Goal: Transaction & Acquisition: Purchase product/service

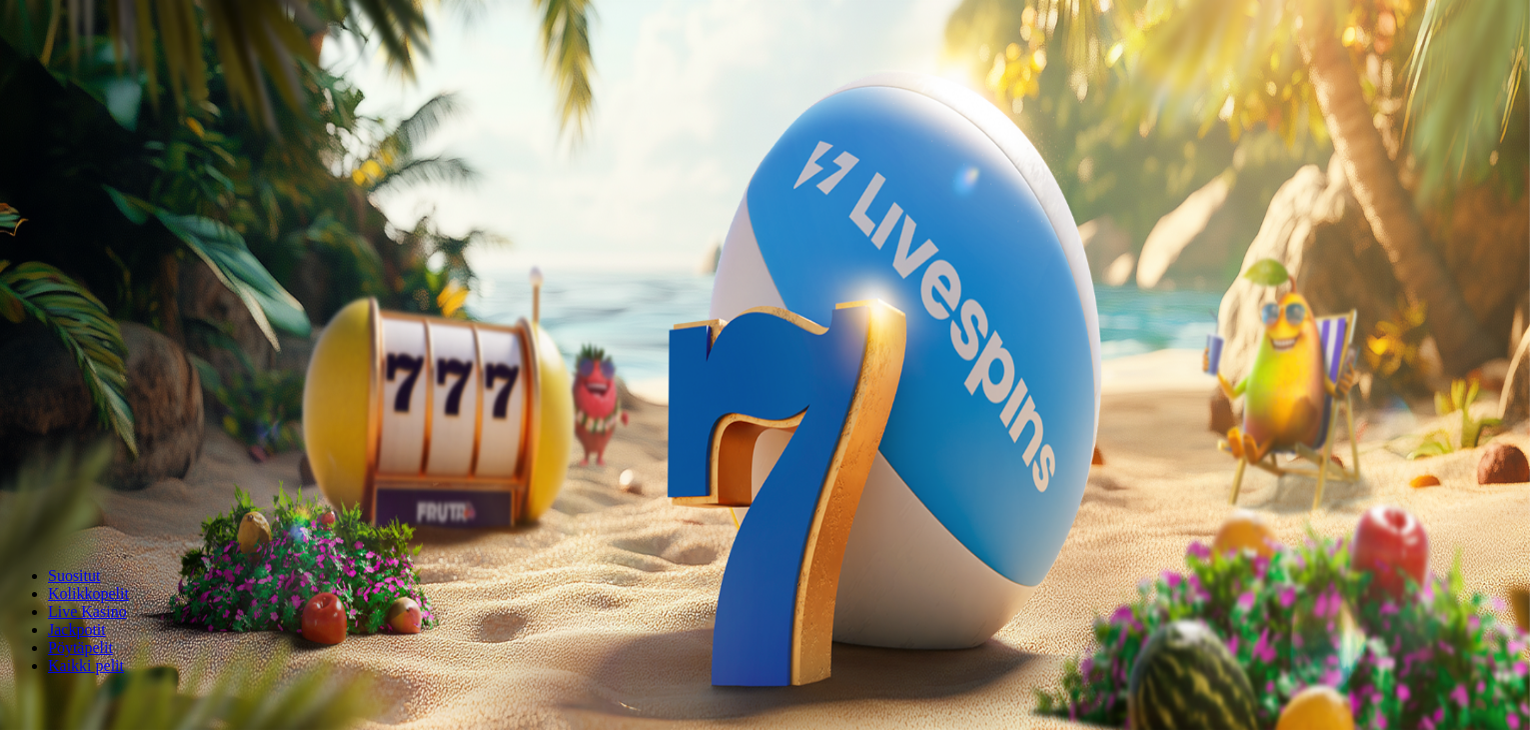
click at [120, 80] on span "Kirjaudu" at bounding box center [138, 72] width 49 height 15
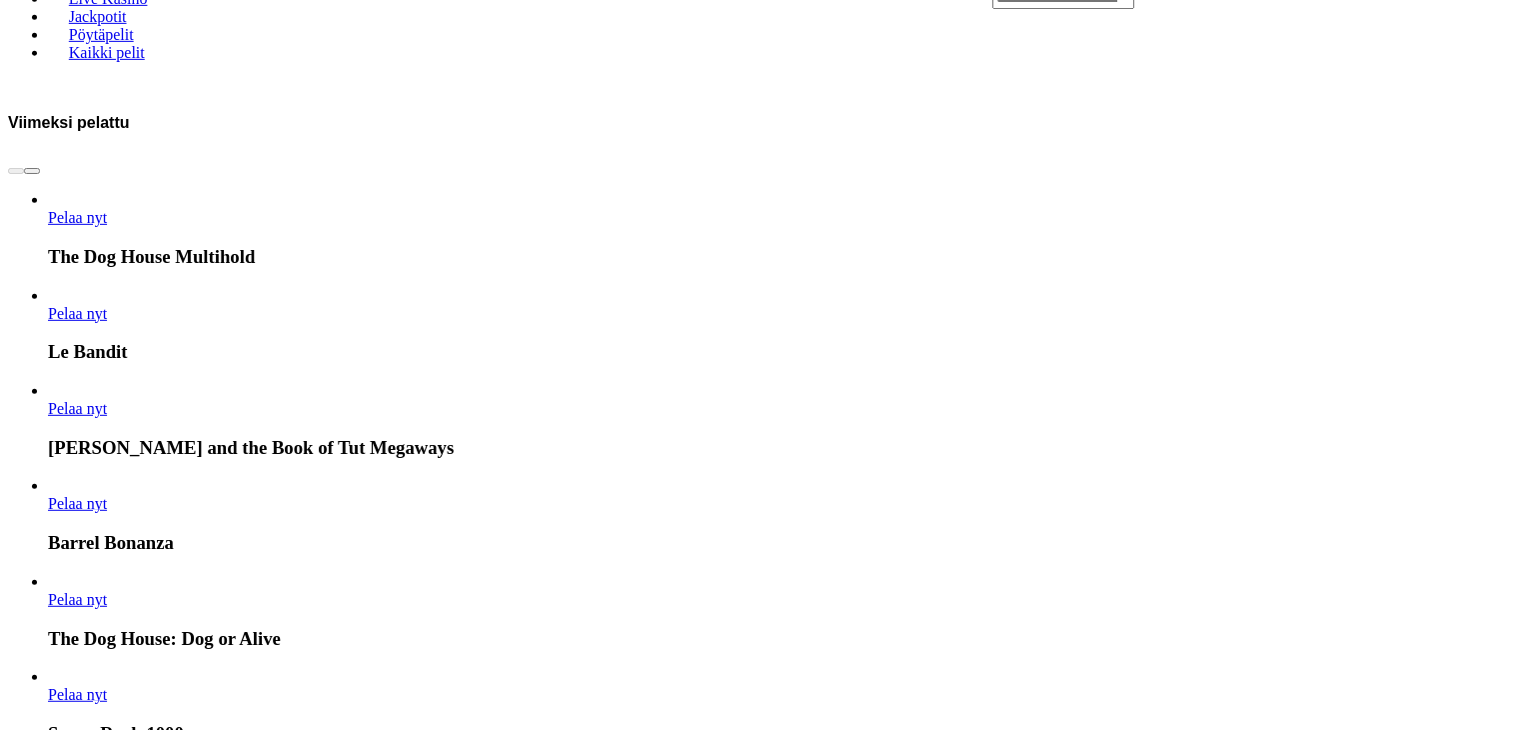
scroll to position [1061, 0]
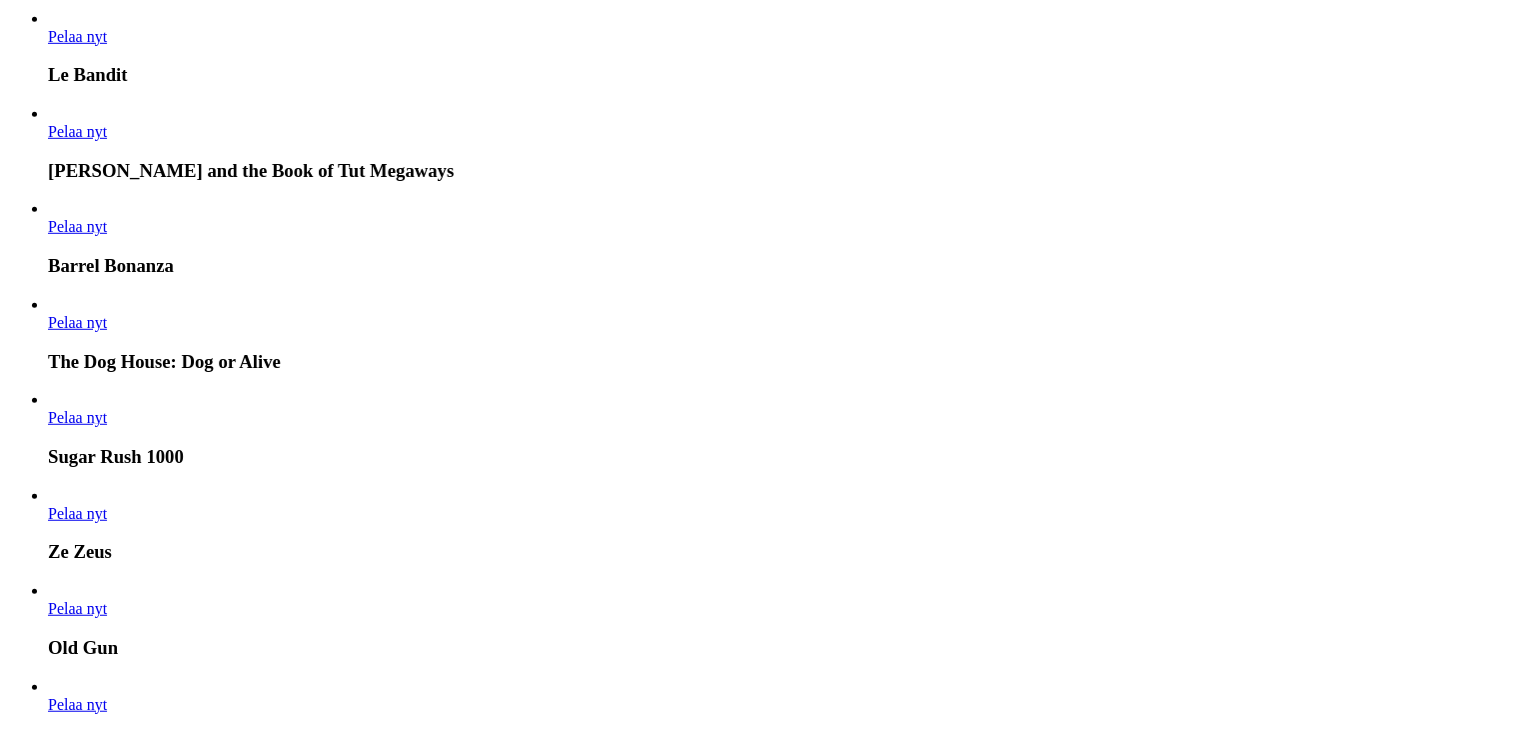
scroll to position [1332, 0]
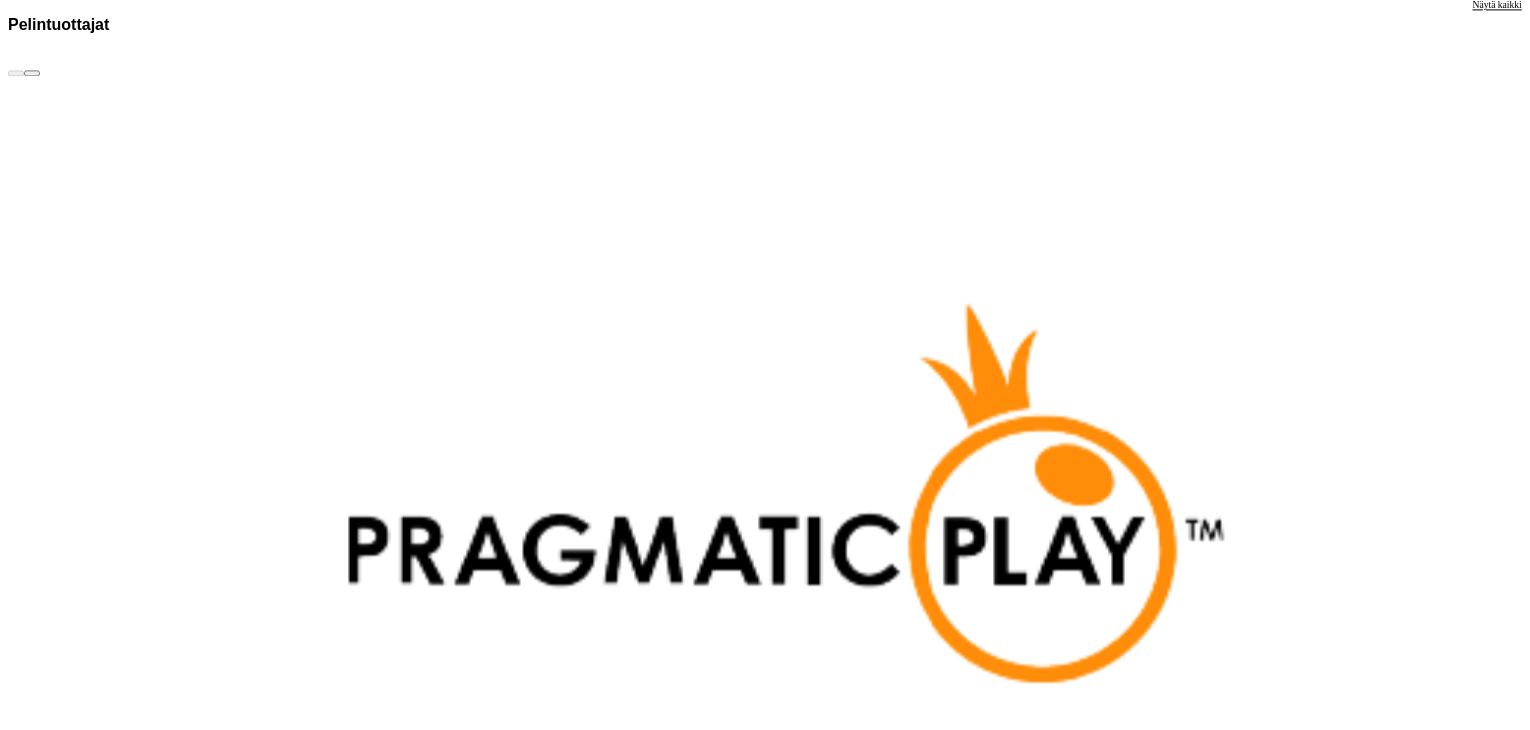
scroll to position [4634, 0]
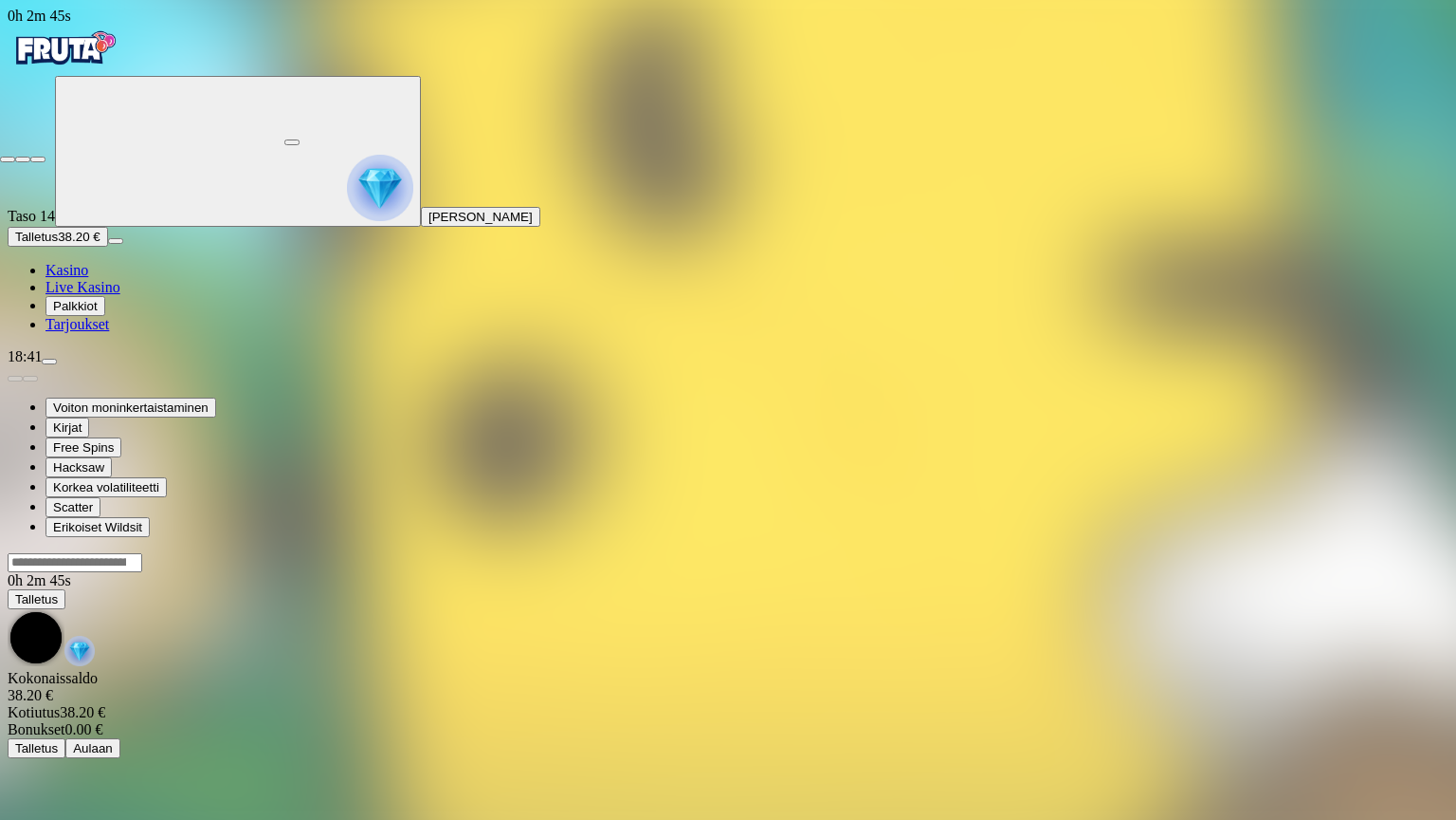
click at [8, 159] on span "close icon" at bounding box center [8, 159] width 0 height 0
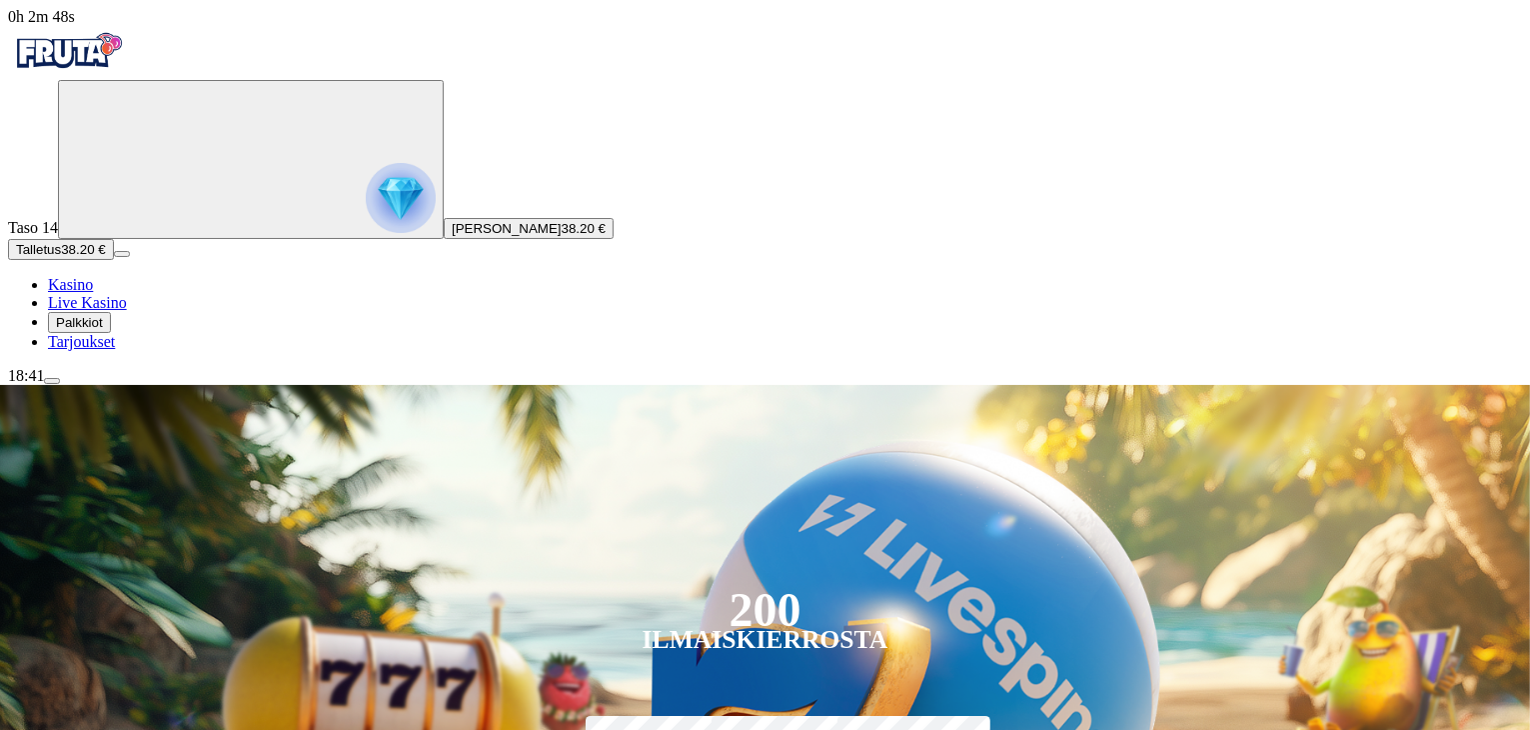
click at [61, 257] on span "Talletus" at bounding box center [38, 249] width 45 height 15
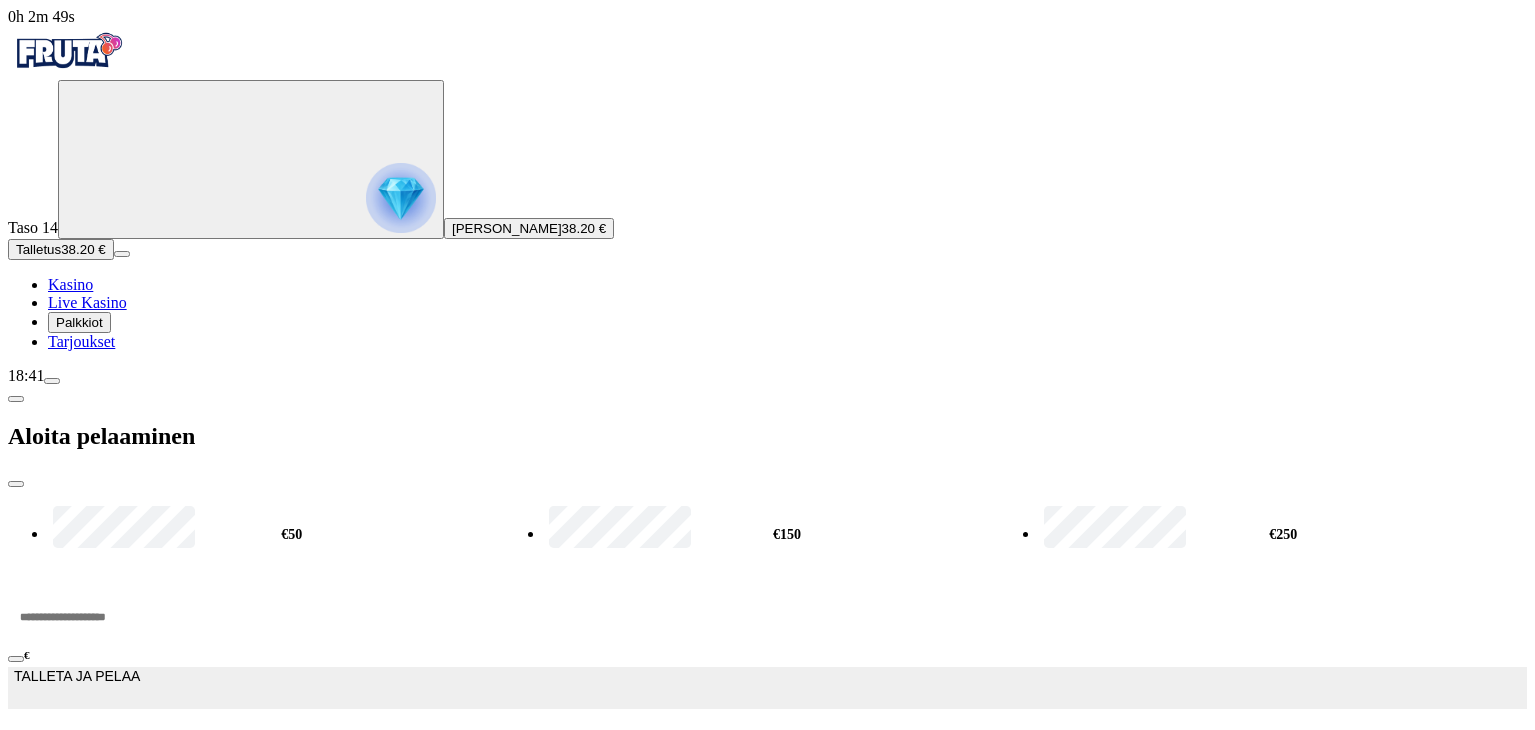
click at [143, 587] on input "***" at bounding box center [75, 617] width 135 height 60
type input "*"
type input "**"
click at [8, 667] on button "TALLETA JA PELAA" at bounding box center [767, 688] width 1519 height 42
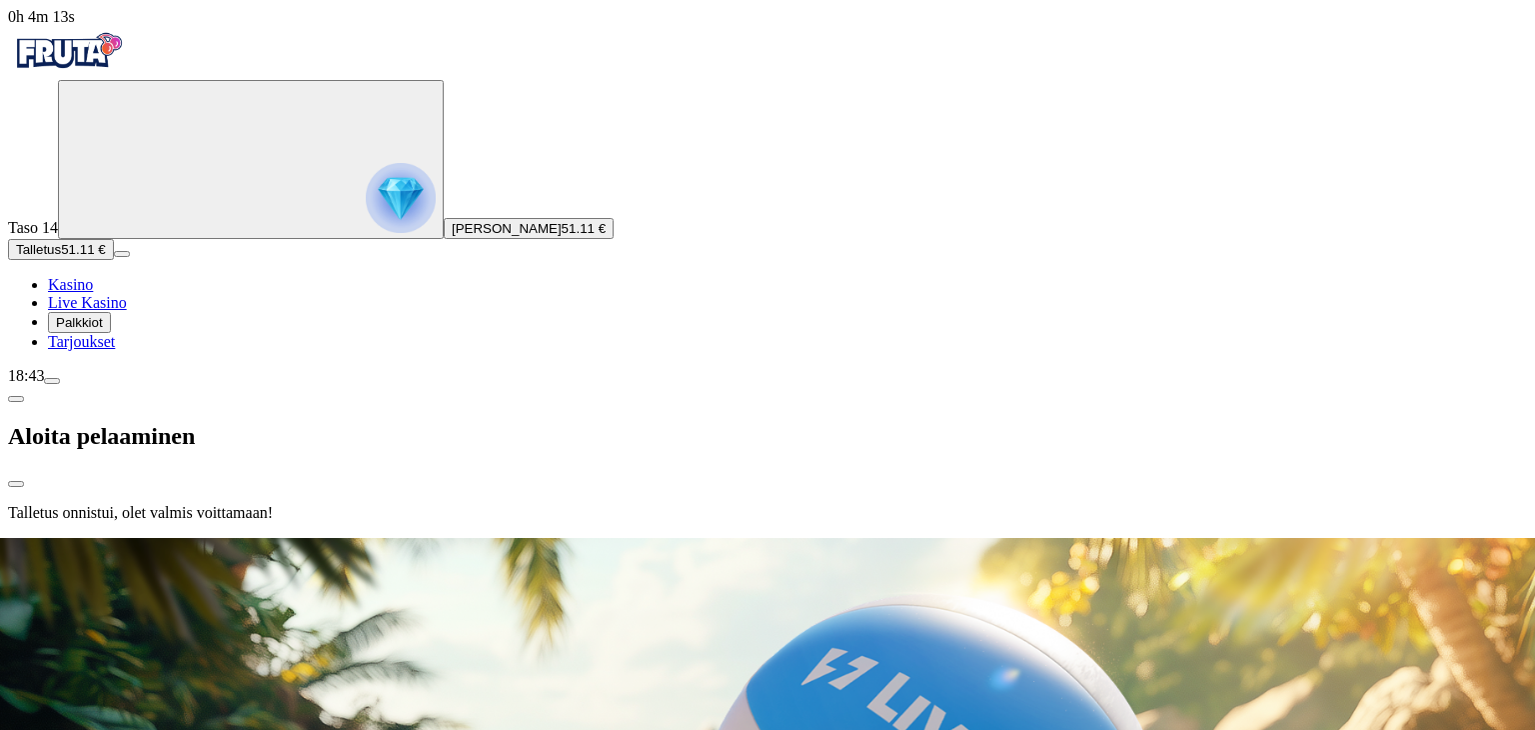
click at [915, 538] on div at bounding box center [767, 538] width 1519 height 0
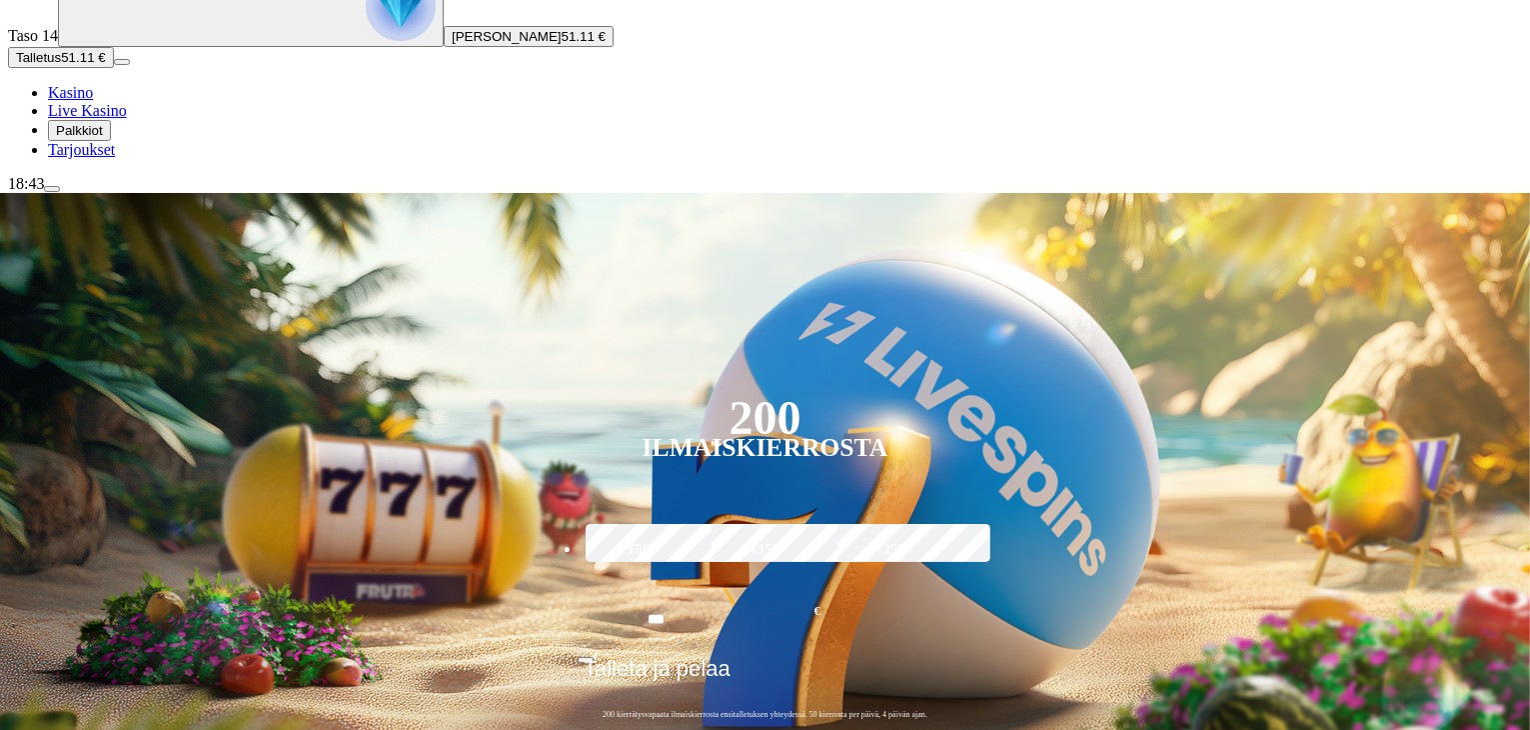
scroll to position [192, 0]
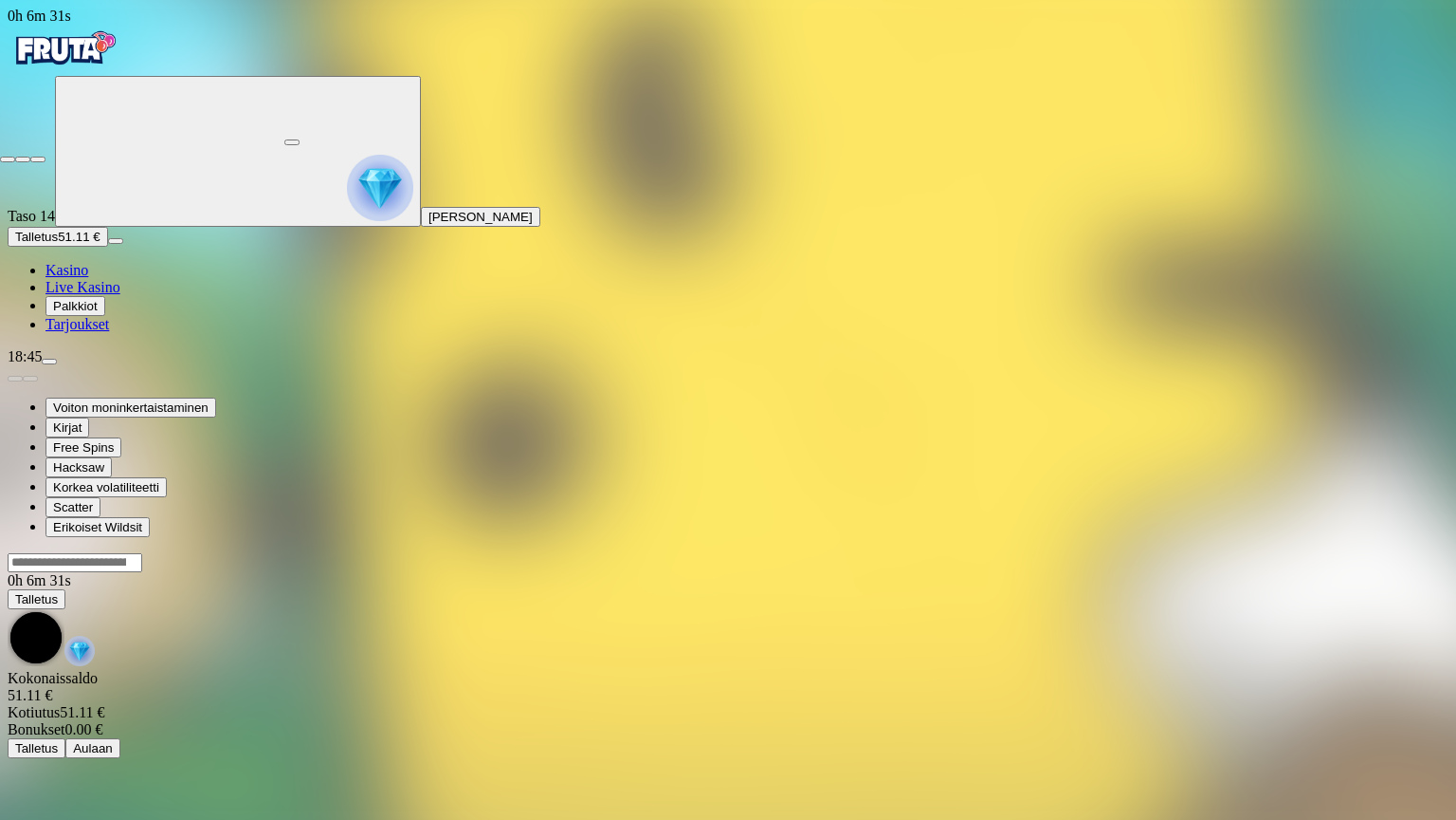
click at [8, 159] on span "close icon" at bounding box center [8, 159] width 0 height 0
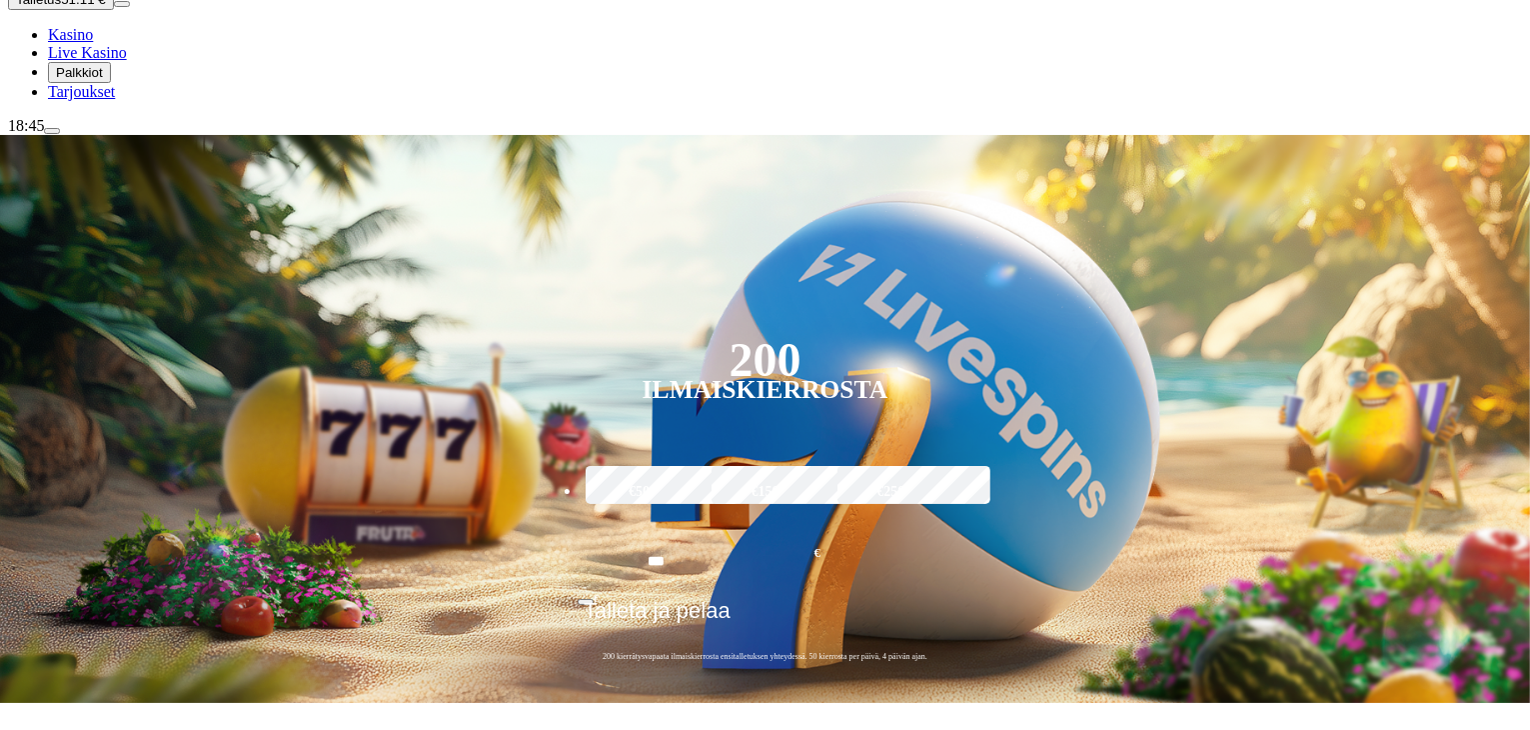
scroll to position [252, 0]
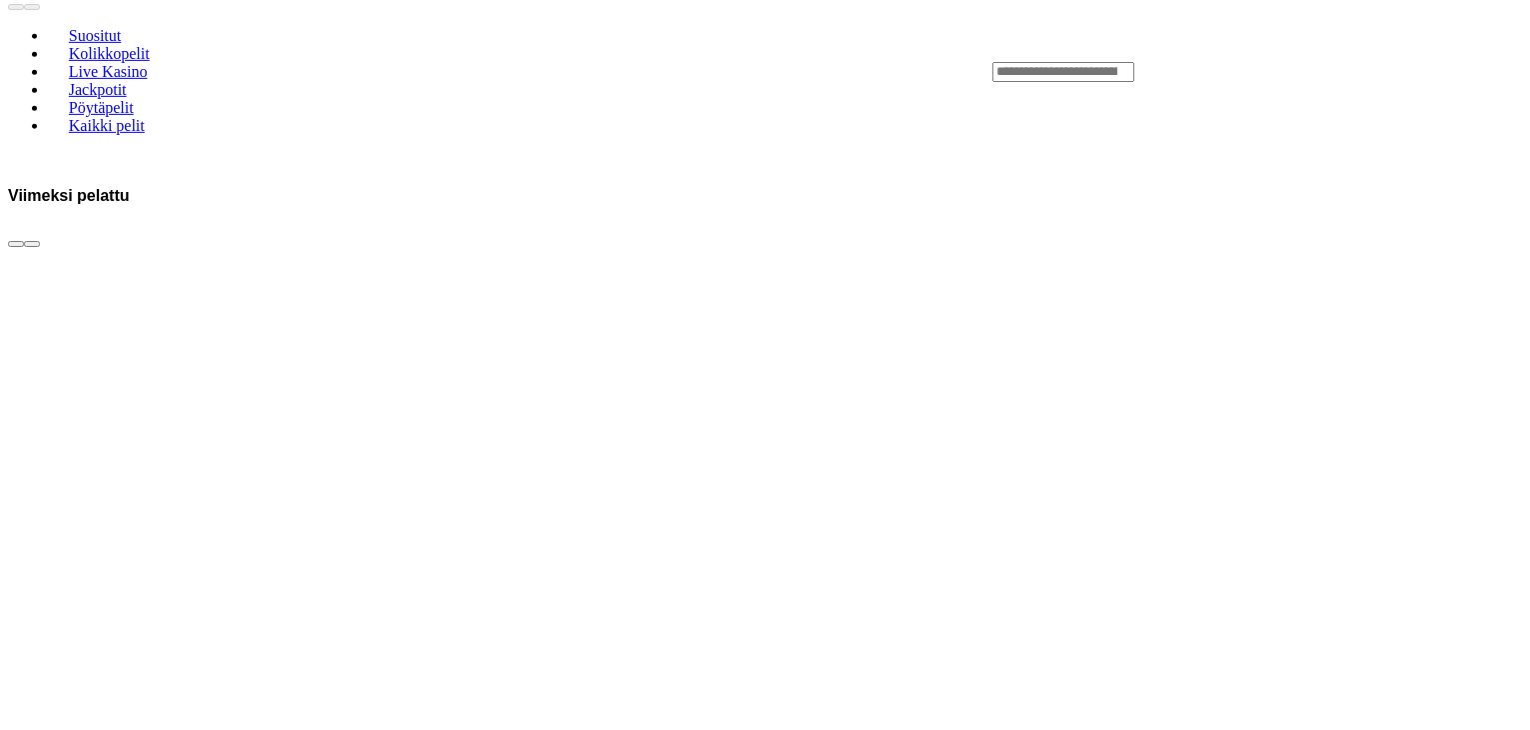
scroll to position [981, 0]
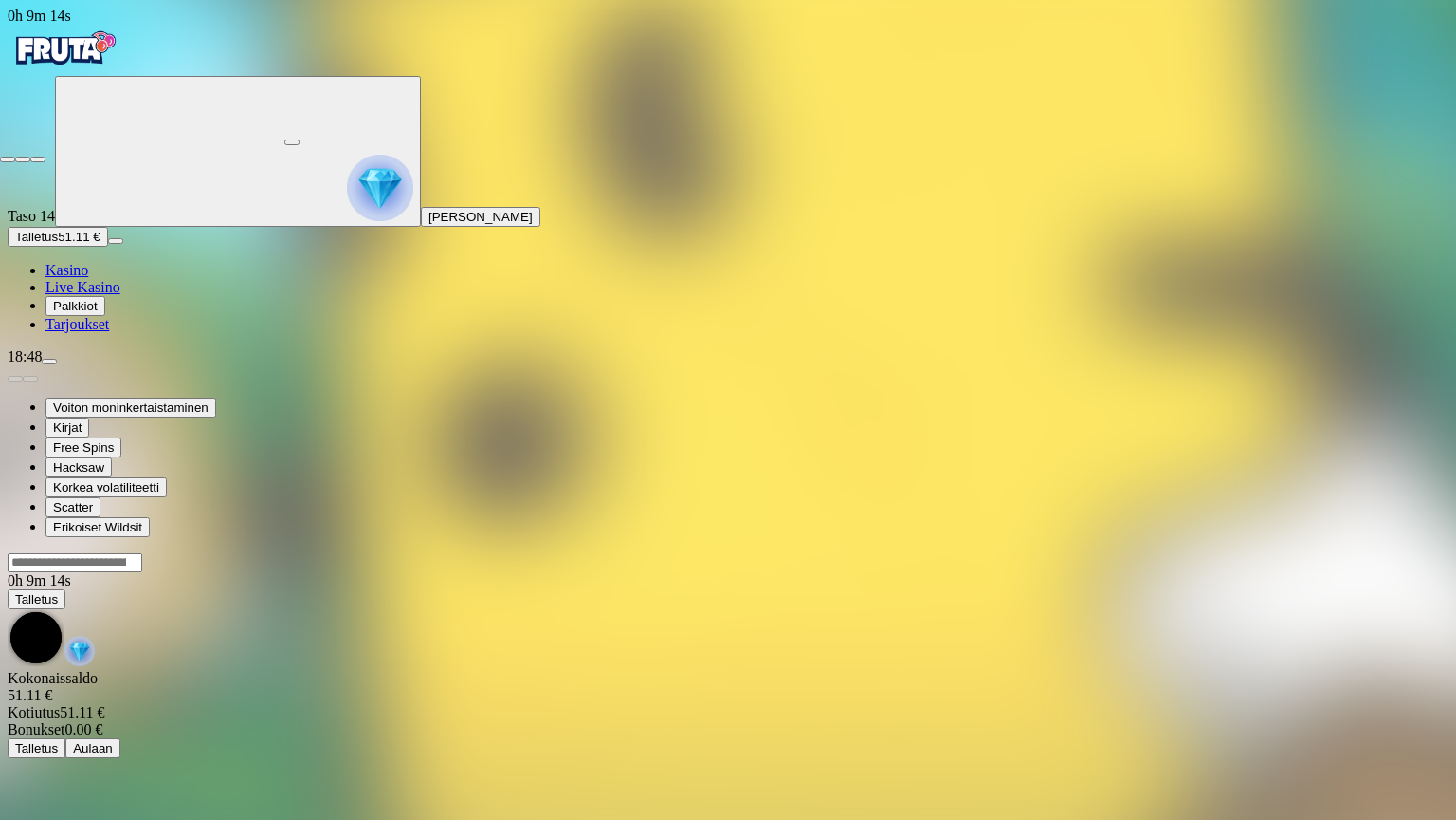
click at [8, 159] on span "close icon" at bounding box center [8, 159] width 0 height 0
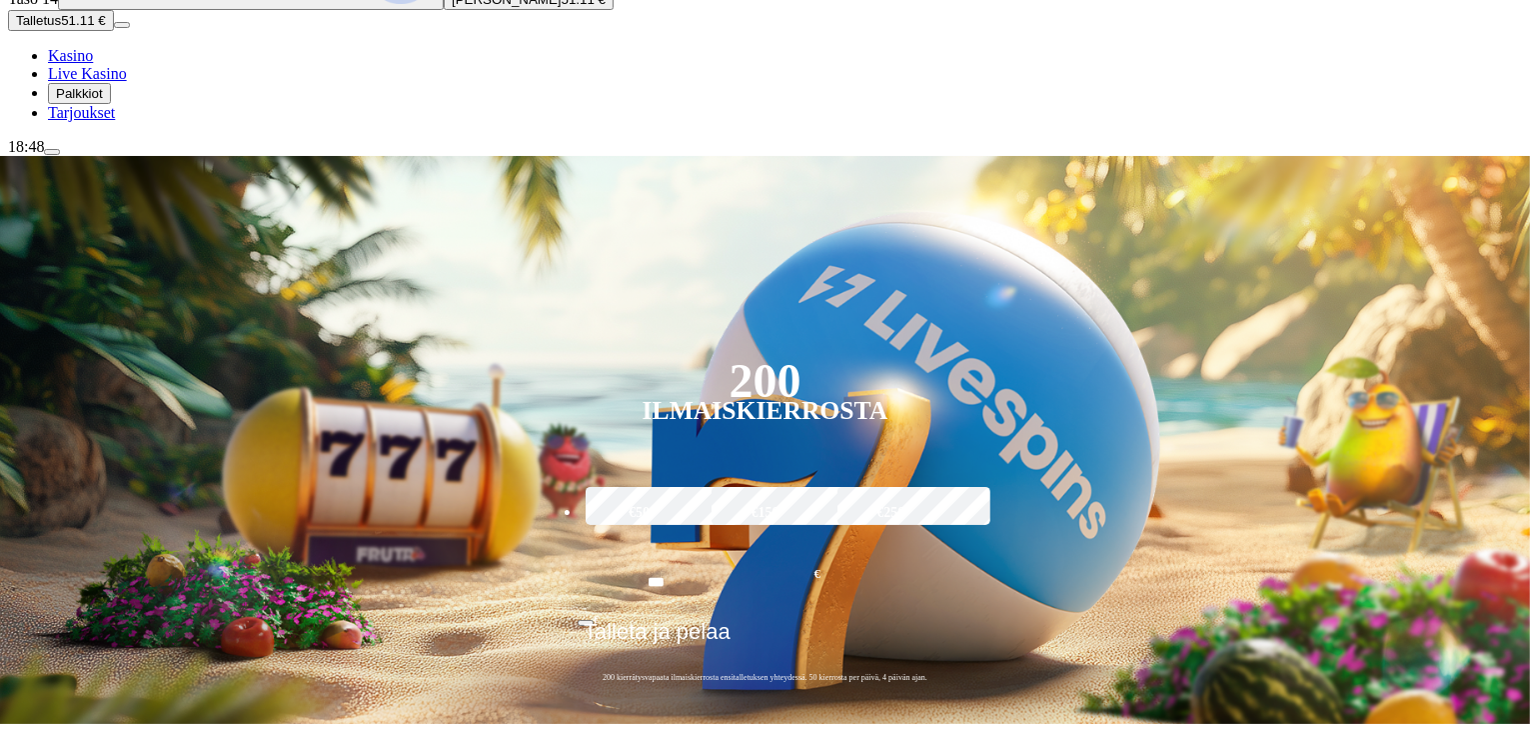
scroll to position [234, 0]
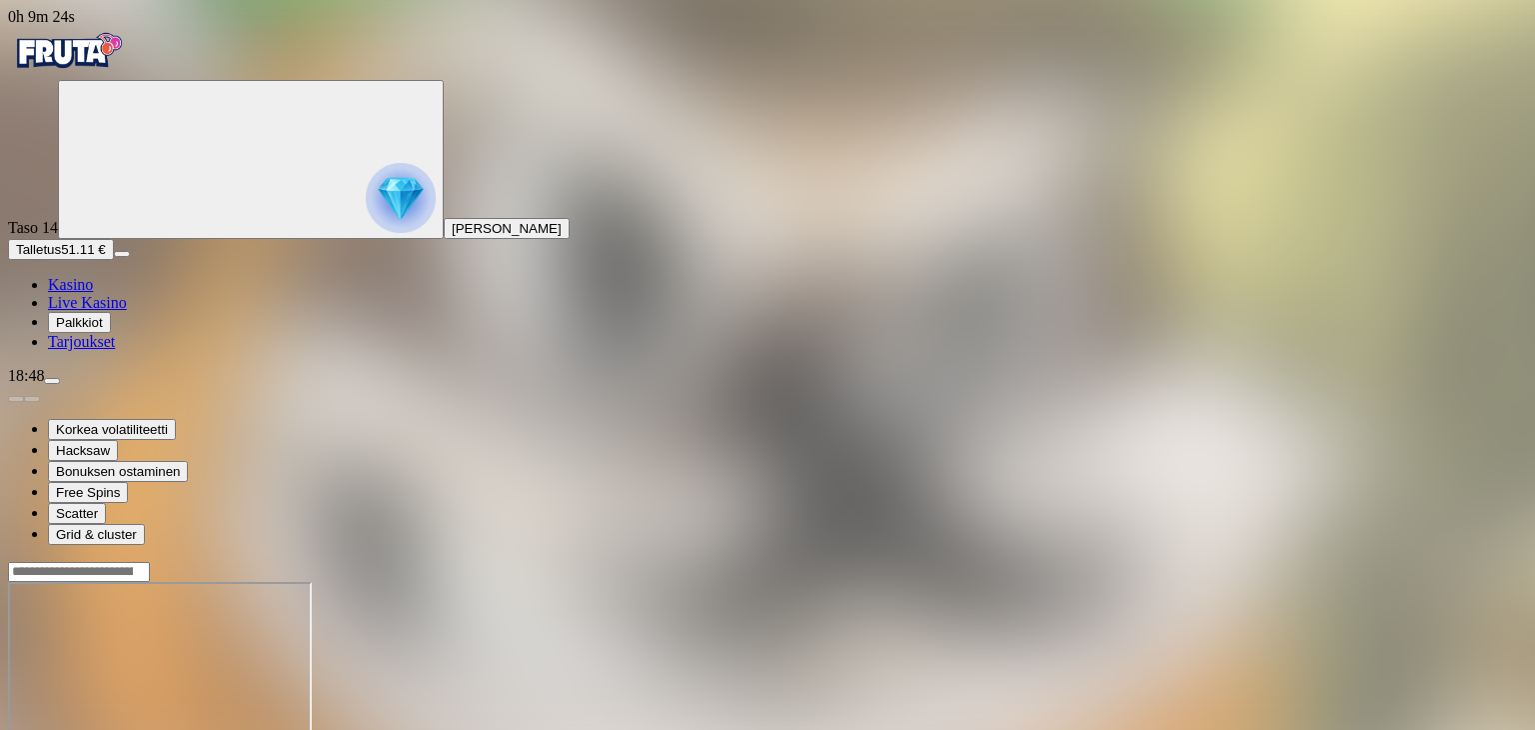
click at [32, 575] on span "chevron-right icon" at bounding box center [32, 575] width 0 height 0
click at [16, 575] on span "chevron-left icon" at bounding box center [16, 575] width 0 height 0
click at [107, 613] on link "Pelaa nyt" at bounding box center [77, 621] width 59 height 17
